Goal: Use online tool/utility: Utilize a website feature to perform a specific function

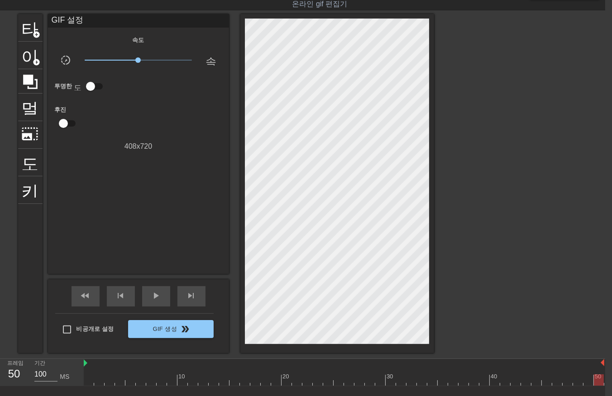
scroll to position [0, 1]
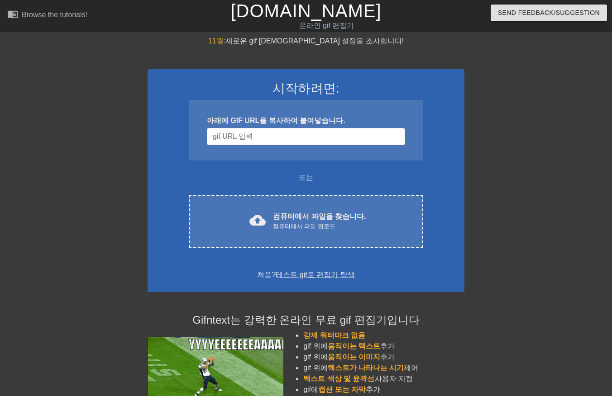
scroll to position [22, 7]
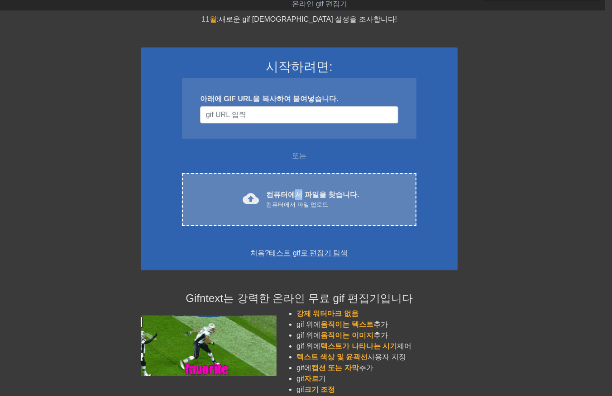
click at [300, 191] on font "컴퓨터에서 파일을 찾습니다." at bounding box center [312, 195] width 93 height 8
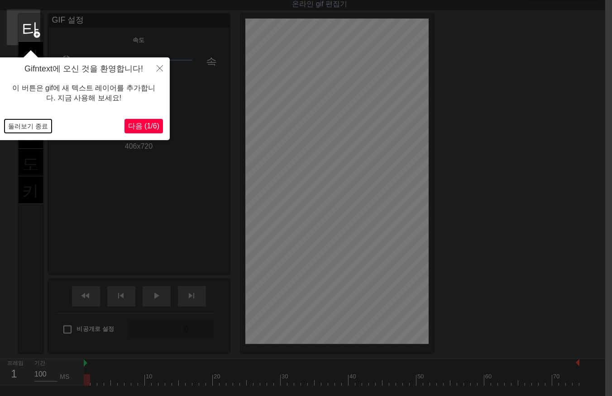
click at [41, 130] on button "둘러보기 종료" at bounding box center [28, 126] width 47 height 14
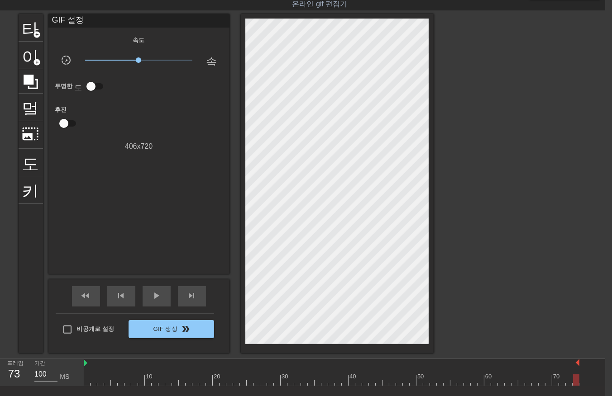
drag, startPoint x: 87, startPoint y: 378, endPoint x: 576, endPoint y: 378, distance: 489.1
click at [579, 381] on div "10 20 30 40 50 60 70" at bounding box center [344, 372] width 521 height 27
click at [585, 379] on div "10 20 30 40 50 60 70" at bounding box center [344, 372] width 521 height 27
drag, startPoint x: 576, startPoint y: 379, endPoint x: -2, endPoint y: 430, distance: 580.0
click at [0, 396] on html "menu_book 튜토리얼을 찾아보세요! Gifntext.com 온라인 gif 편집기 피드백/제안 보내기 타이틀 add_circle 이미지 a…" at bounding box center [299, 213] width 612 height 471
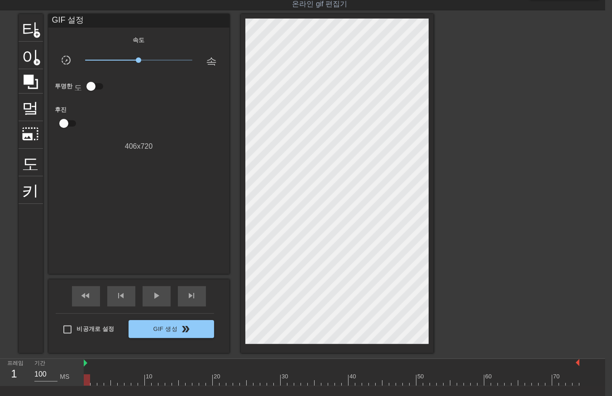
drag, startPoint x: 86, startPoint y: 381, endPoint x: 0, endPoint y: 400, distance: 87.9
click at [0, 396] on html "menu_book 튜토리얼을 찾아보세요! Gifntext.com 온라인 gif 편집기 피드백/제안 보내기 타이틀 add_circle 이미지 a…" at bounding box center [299, 213] width 612 height 471
click at [92, 385] on div at bounding box center [331, 380] width 495 height 11
click at [100, 385] on div at bounding box center [331, 380] width 495 height 11
click at [105, 384] on div at bounding box center [331, 380] width 495 height 11
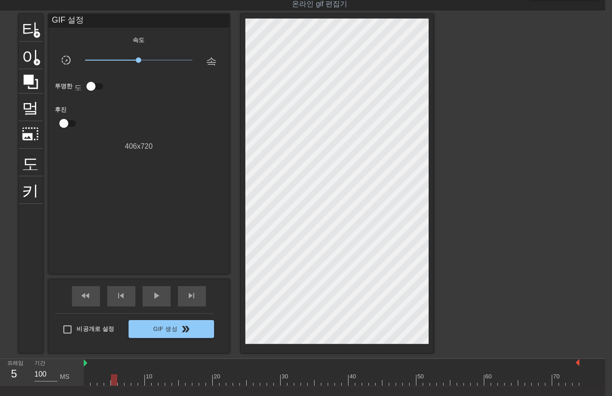
click at [114, 383] on div at bounding box center [331, 380] width 495 height 11
click at [119, 382] on div at bounding box center [331, 380] width 495 height 11
click at [125, 382] on div at bounding box center [331, 380] width 495 height 11
drag, startPoint x: 131, startPoint y: 381, endPoint x: 135, endPoint y: 385, distance: 4.8
click at [133, 383] on div at bounding box center [331, 380] width 495 height 11
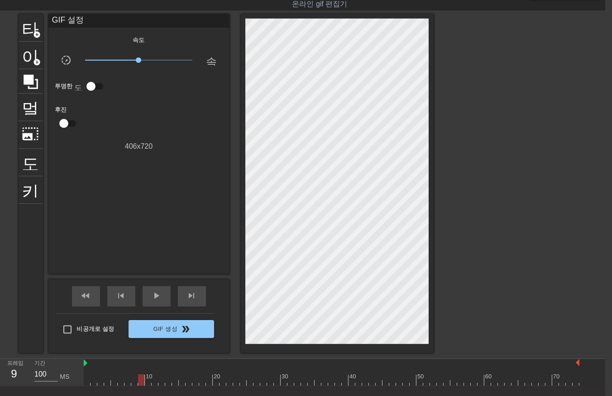
click at [139, 383] on div at bounding box center [331, 380] width 495 height 11
drag, startPoint x: 148, startPoint y: 382, endPoint x: 148, endPoint y: 386, distance: 4.5
click at [148, 385] on div at bounding box center [331, 380] width 495 height 11
click at [153, 387] on div "menu_book 튜토리얼을 찾아보세요! Gifntext.com 온라인 gif 편집기 피드백/제안 보내기 타이틀 add_circle 이미지 a…" at bounding box center [299, 213] width 612 height 471
click at [152, 382] on div at bounding box center [331, 380] width 495 height 11
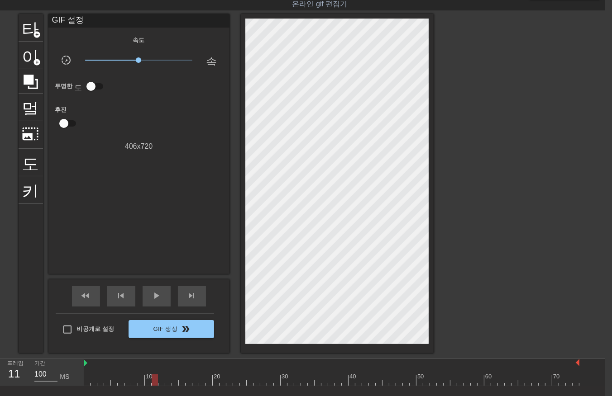
click at [160, 386] on div "menu_book 튜토리얼을 찾아보세요! Gifntext.com 온라인 gif 편집기 피드백/제안 보내기 타이틀 add_circle 이미지 a…" at bounding box center [299, 213] width 612 height 471
drag, startPoint x: 166, startPoint y: 383, endPoint x: 171, endPoint y: 386, distance: 5.7
click at [168, 384] on div at bounding box center [331, 380] width 495 height 11
drag, startPoint x: 173, startPoint y: 383, endPoint x: 177, endPoint y: 390, distance: 8.2
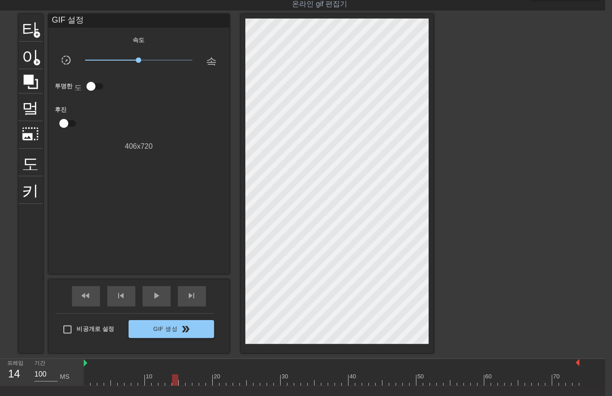
click at [173, 385] on div at bounding box center [331, 380] width 495 height 11
drag, startPoint x: 182, startPoint y: 382, endPoint x: 184, endPoint y: 387, distance: 5.1
click at [182, 385] on div at bounding box center [331, 380] width 495 height 11
click at [187, 387] on div "menu_book 튜토리얼을 찾아보세요! Gifntext.com 온라인 gif 편집기 피드백/제안 보내기 타이틀 add_circle 이미지 a…" at bounding box center [299, 213] width 612 height 471
click at [195, 383] on div at bounding box center [331, 380] width 495 height 11
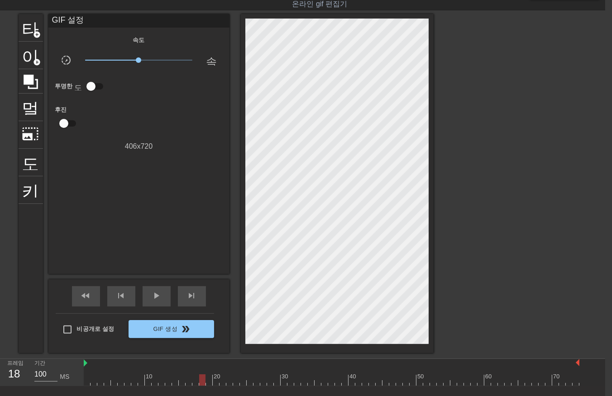
drag, startPoint x: 201, startPoint y: 382, endPoint x: 206, endPoint y: 385, distance: 5.5
click at [201, 383] on div at bounding box center [331, 380] width 495 height 11
click at [210, 383] on div at bounding box center [331, 380] width 495 height 11
click at [215, 385] on div at bounding box center [331, 380] width 495 height 11
click at [222, 383] on div at bounding box center [331, 380] width 495 height 11
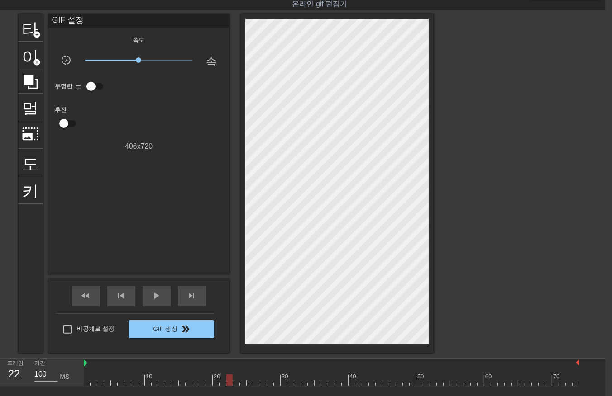
click at [230, 386] on div "menu_book 튜토리얼을 찾아보세요! Gifntext.com 온라인 gif 편집기 피드백/제안 보내기 타이틀 add_circle 이미지 a…" at bounding box center [299, 213] width 612 height 471
drag, startPoint x: 233, startPoint y: 383, endPoint x: 236, endPoint y: 387, distance: 4.8
click at [235, 387] on div "menu_book 튜토리얼을 찾아보세요! Gifntext.com 온라인 gif 편집기 피드백/제안 보내기 타이틀 add_circle 이미지 a…" at bounding box center [299, 213] width 612 height 471
click at [241, 384] on div at bounding box center [331, 380] width 495 height 11
click at [249, 384] on div at bounding box center [331, 380] width 495 height 11
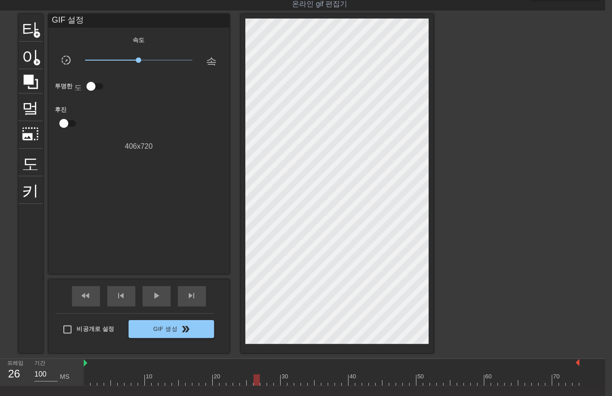
click at [255, 383] on div at bounding box center [331, 380] width 495 height 11
click at [264, 386] on div "10 20 30 40 50 60 70" at bounding box center [331, 372] width 495 height 27
click at [268, 383] on div at bounding box center [331, 380] width 495 height 11
drag, startPoint x: 276, startPoint y: 381, endPoint x: 278, endPoint y: 386, distance: 5.7
click at [278, 386] on div "10 20 30 40 50 60 70" at bounding box center [331, 372] width 495 height 27
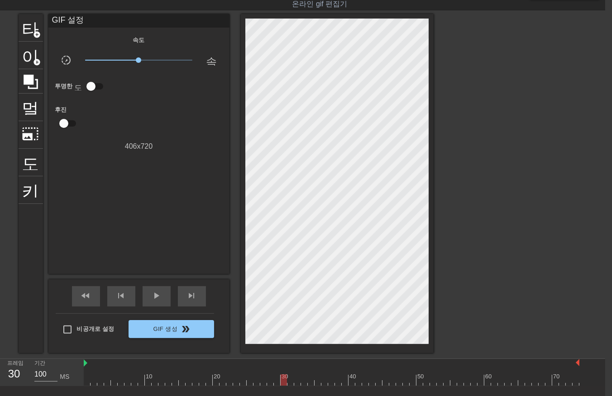
click at [283, 386] on div "10 20 30 40 50 60 70" at bounding box center [331, 372] width 495 height 27
click at [288, 386] on div "menu_book 튜토리얼을 찾아보세요! Gifntext.com 온라인 gif 편집기 피드백/제안 보내기 타이틀 add_circle 이미지 a…" at bounding box center [299, 213] width 612 height 471
drag, startPoint x: 296, startPoint y: 381, endPoint x: 300, endPoint y: 385, distance: 5.2
click at [297, 383] on div at bounding box center [331, 380] width 495 height 11
click at [303, 384] on div at bounding box center [331, 380] width 495 height 11
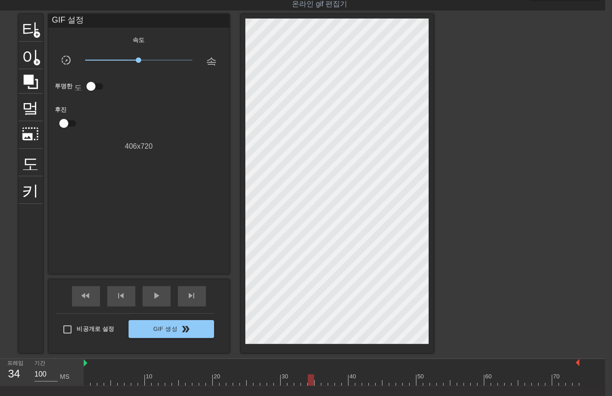
click at [310, 385] on div at bounding box center [331, 380] width 495 height 11
click at [315, 385] on div at bounding box center [331, 380] width 495 height 11
click at [323, 384] on div at bounding box center [331, 380] width 495 height 11
click at [331, 386] on div "menu_book 튜토리얼을 찾아보세요! Gifntext.com 온라인 gif 편집기 피드백/제안 보내기 타이틀 add_circle 이미지 a…" at bounding box center [299, 213] width 612 height 471
click at [337, 386] on div "10 20 30 40 50 60 70" at bounding box center [331, 372] width 495 height 27
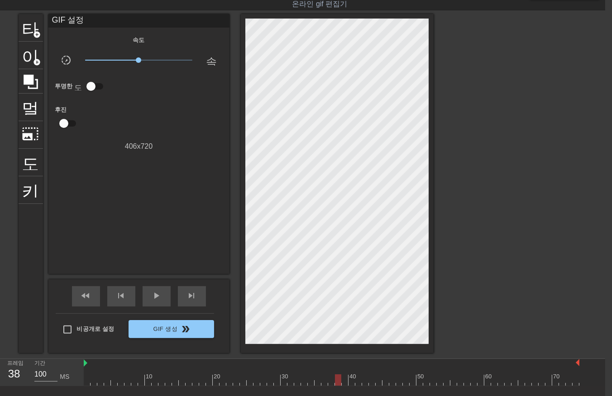
click at [346, 384] on div at bounding box center [331, 380] width 495 height 11
drag, startPoint x: 352, startPoint y: 383, endPoint x: 352, endPoint y: 389, distance: 6.3
click at [352, 389] on div "menu_book 튜토리얼을 찾아보세요! Gifntext.com 온라인 gif 편집기 피드백/제안 보내기 타이틀 add_circle 이미지 a…" at bounding box center [299, 213] width 612 height 471
drag, startPoint x: 359, startPoint y: 381, endPoint x: 360, endPoint y: 386, distance: 5.1
click at [360, 386] on div "10 20 30 40 50 60 70" at bounding box center [331, 372] width 495 height 27
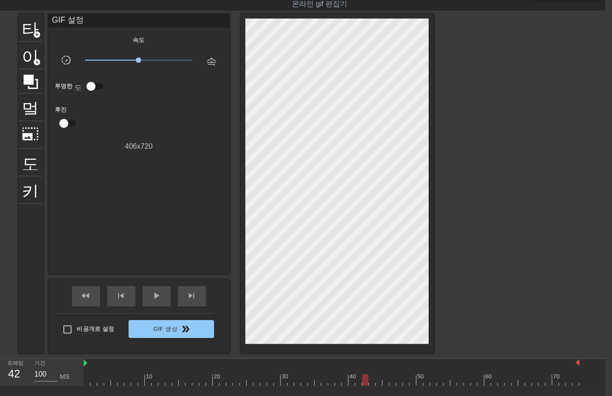
click at [365, 386] on div "menu_book 튜토리얼을 찾아보세요! Gifntext.com 온라인 gif 편집기 피드백/제안 보내기 타이틀 add_circle 이미지 a…" at bounding box center [299, 213] width 612 height 471
click at [370, 383] on div at bounding box center [331, 380] width 495 height 11
click at [377, 385] on div at bounding box center [331, 380] width 495 height 11
click at [386, 386] on div "menu_book 튜토리얼을 찾아보세요! Gifntext.com 온라인 gif 편집기 피드백/제안 보내기 타이틀 add_circle 이미지 a…" at bounding box center [299, 213] width 612 height 471
drag, startPoint x: 392, startPoint y: 382, endPoint x: 394, endPoint y: 387, distance: 4.9
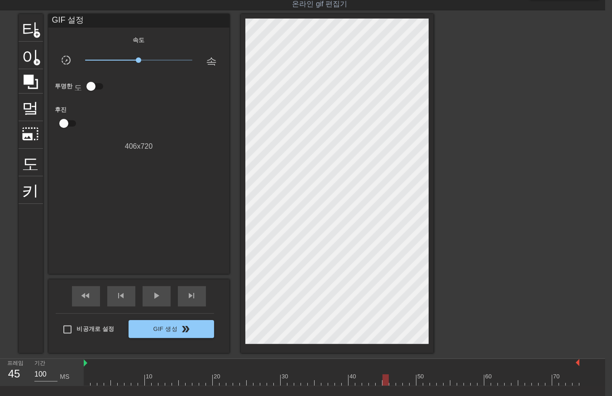
click at [394, 387] on div "menu_book 튜토리얼을 찾아보세요! Gifntext.com 온라인 gif 편집기 피드백/제안 보내기 타이틀 add_circle 이미지 a…" at bounding box center [299, 213] width 612 height 471
click at [398, 385] on div at bounding box center [331, 380] width 495 height 11
click at [408, 385] on div at bounding box center [331, 380] width 495 height 11
click at [414, 386] on div "menu_book 튜토리얼을 찾아보세요! Gifntext.com 온라인 gif 편집기 피드백/제안 보내기 타이틀 add_circle 이미지 a…" at bounding box center [299, 213] width 612 height 471
click at [420, 386] on div "menu_book 튜토리얼을 찾아보세요! Gifntext.com 온라인 gif 편집기 피드백/제안 보내기 타이틀 add_circle 이미지 a…" at bounding box center [299, 213] width 612 height 471
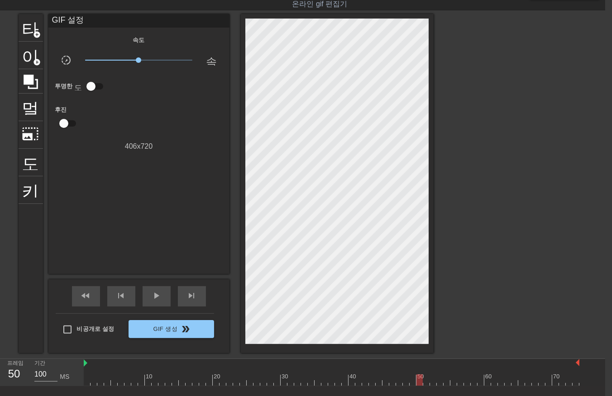
drag, startPoint x: 424, startPoint y: 382, endPoint x: 426, endPoint y: 386, distance: 4.7
click at [426, 386] on div "menu_book 튜토리얼을 찾아보세요! Gifntext.com 온라인 gif 편집기 피드백/제안 보내기 타이틀 add_circle 이미지 a…" at bounding box center [299, 213] width 612 height 471
drag, startPoint x: 433, startPoint y: 380, endPoint x: 433, endPoint y: 386, distance: 6.0
click at [433, 386] on div "menu_book 튜토리얼을 찾아보세요! Gifntext.com 온라인 gif 편집기 피드백/제안 보내기 타이틀 add_circle 이미지 a…" at bounding box center [299, 213] width 612 height 471
drag, startPoint x: 437, startPoint y: 382, endPoint x: 440, endPoint y: 386, distance: 4.8
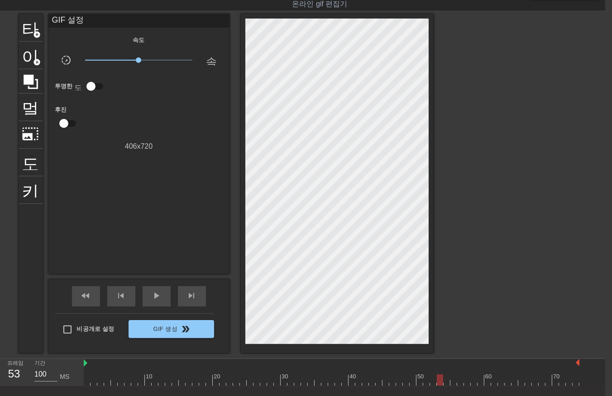
click at [439, 386] on div "10 20 30 40 50 60 70" at bounding box center [331, 372] width 495 height 27
click at [446, 385] on div at bounding box center [331, 380] width 495 height 11
click at [455, 384] on div at bounding box center [331, 380] width 495 height 11
drag, startPoint x: 460, startPoint y: 383, endPoint x: 463, endPoint y: 389, distance: 6.7
click at [463, 388] on div "menu_book 튜토리얼을 찾아보세요! Gifntext.com 온라인 gif 편집기 피드백/제안 보내기 타이틀 add_circle 이미지 a…" at bounding box center [299, 213] width 612 height 471
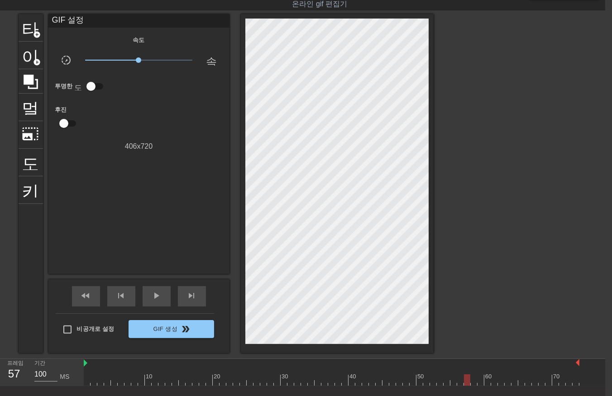
click at [469, 386] on div "10 20 30 40 50 60 70" at bounding box center [331, 372] width 495 height 27
click at [473, 385] on div at bounding box center [331, 380] width 495 height 11
drag, startPoint x: 479, startPoint y: 381, endPoint x: 480, endPoint y: 386, distance: 5.5
click at [480, 386] on div "menu_book 튜토리얼을 찾아보세요! Gifntext.com 온라인 gif 편집기 피드백/제안 보내기 타이틀 add_circle 이미지 a…" at bounding box center [299, 213] width 612 height 471
click at [487, 385] on div at bounding box center [331, 380] width 495 height 11
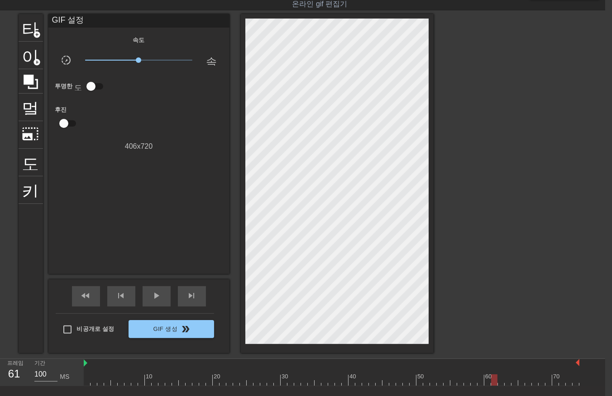
click at [495, 386] on div "10 20 30 40 50 60 70" at bounding box center [331, 372] width 495 height 27
click at [500, 386] on div "10 20 30 40 50 60 70" at bounding box center [331, 372] width 495 height 27
click at [508, 385] on div at bounding box center [331, 380] width 495 height 11
click at [517, 385] on div at bounding box center [331, 380] width 495 height 11
drag, startPoint x: 521, startPoint y: 382, endPoint x: 523, endPoint y: 386, distance: 4.9
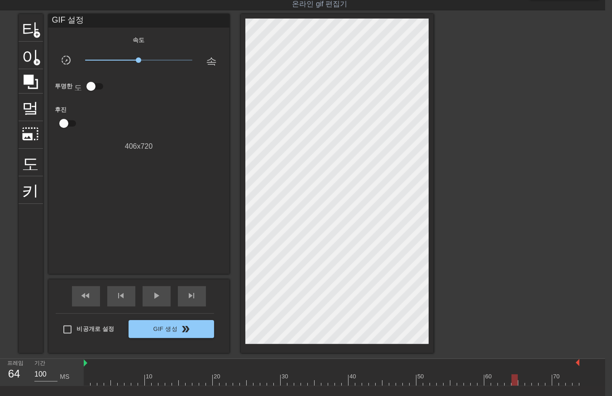
click at [523, 386] on div "menu_book 튜토리얼을 찾아보세요! Gifntext.com 온라인 gif 편집기 피드백/제안 보내기 타이틀 add_circle 이미지 a…" at bounding box center [299, 213] width 612 height 471
drag, startPoint x: 527, startPoint y: 384, endPoint x: 532, endPoint y: 388, distance: 6.1
click at [528, 386] on div "menu_book 튜토리얼을 찾아보세요! Gifntext.com 온라인 gif 편집기 피드백/제안 보내기 타이틀 add_circle 이미지 a…" at bounding box center [299, 213] width 612 height 471
click at [535, 383] on div at bounding box center [331, 380] width 495 height 11
drag, startPoint x: 541, startPoint y: 382, endPoint x: 543, endPoint y: 387, distance: 4.9
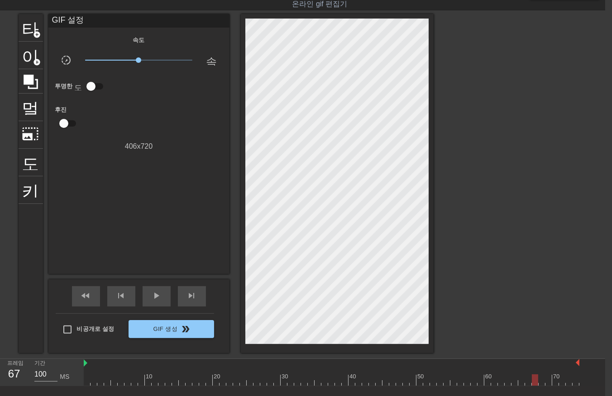
click at [543, 387] on div "menu_book 튜토리얼을 찾아보세요! Gifntext.com 온라인 gif 편집기 피드백/제안 보내기 타이틀 add_circle 이미지 a…" at bounding box center [299, 213] width 612 height 471
click at [548, 386] on div "menu_book 튜토리얼을 찾아보세요! Gifntext.com 온라인 gif 편집기 피드백/제안 보내기 타이틀 add_circle 이미지 a…" at bounding box center [299, 213] width 612 height 471
click at [554, 383] on div at bounding box center [331, 380] width 495 height 11
drag, startPoint x: 561, startPoint y: 381, endPoint x: 561, endPoint y: 387, distance: 5.4
click at [561, 385] on div at bounding box center [331, 380] width 495 height 11
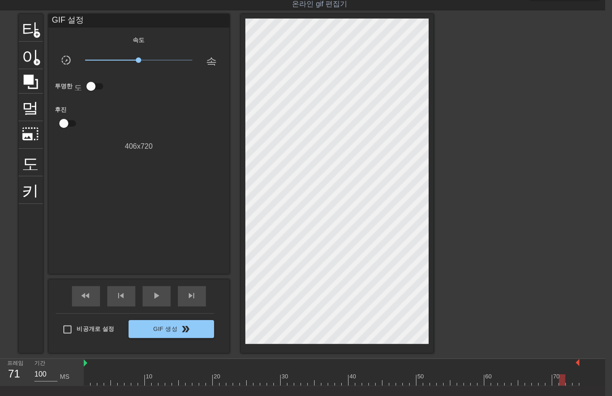
click at [568, 389] on div "menu_book 튜토리얼을 찾아보세요! Gifntext.com 온라인 gif 편집기 피드백/제안 보내기 타이틀 add_circle 이미지 a…" at bounding box center [299, 213] width 612 height 471
drag, startPoint x: 575, startPoint y: 381, endPoint x: 576, endPoint y: 387, distance: 5.9
click at [575, 386] on div "menu_book 튜토리얼을 찾아보세요! Gifntext.com 온라인 gif 편집기 피드백/제안 보내기 타이틀 add_circle 이미지 a…" at bounding box center [299, 213] width 612 height 471
click at [580, 379] on div "10 20 30 40 50 60 70" at bounding box center [344, 372] width 521 height 27
click at [582, 379] on div "10 20 30 40 50 60 70" at bounding box center [344, 372] width 521 height 27
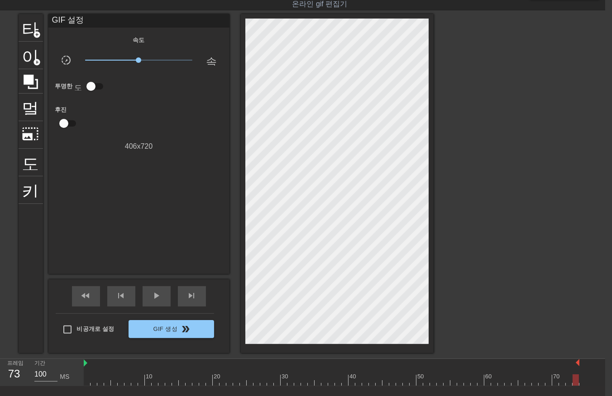
click at [581, 382] on div "10 20 30 40 50 60 70" at bounding box center [344, 372] width 521 height 27
